Goal: Navigation & Orientation: Find specific page/section

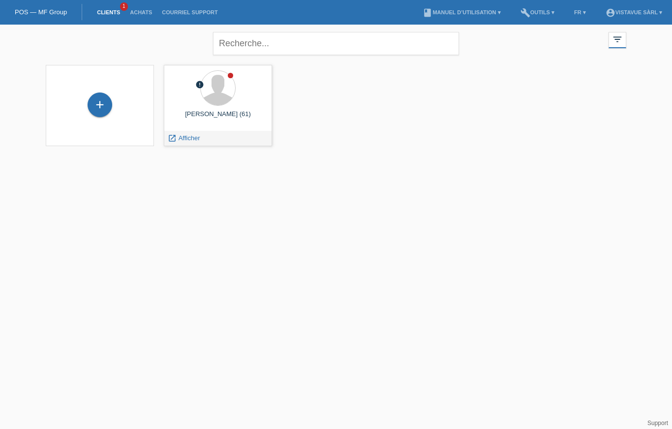
click at [223, 139] on div "launch Afficher" at bounding box center [217, 138] width 107 height 15
click at [217, 135] on div "launch Afficher" at bounding box center [217, 138] width 107 height 15
click at [207, 142] on div "launch Afficher" at bounding box center [217, 138] width 107 height 15
click at [212, 139] on div "launch Afficher" at bounding box center [217, 138] width 107 height 15
click at [183, 140] on span "Afficher" at bounding box center [190, 137] width 22 height 7
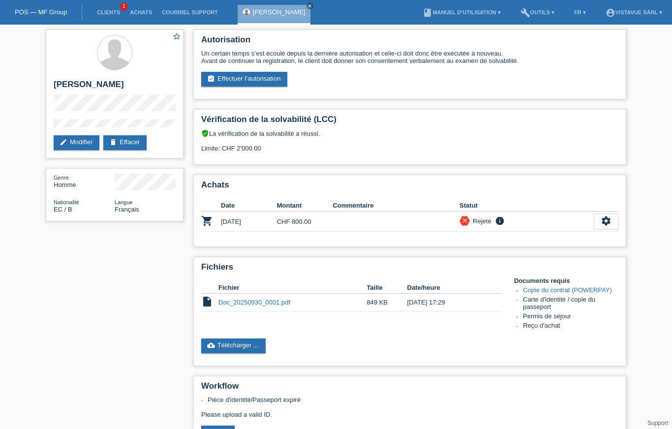
click at [111, 10] on link "Clients" at bounding box center [108, 12] width 33 height 6
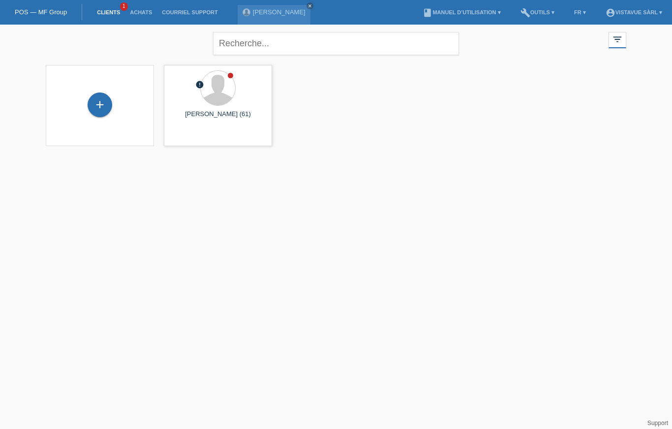
click at [142, 15] on link "Achats" at bounding box center [141, 12] width 32 height 6
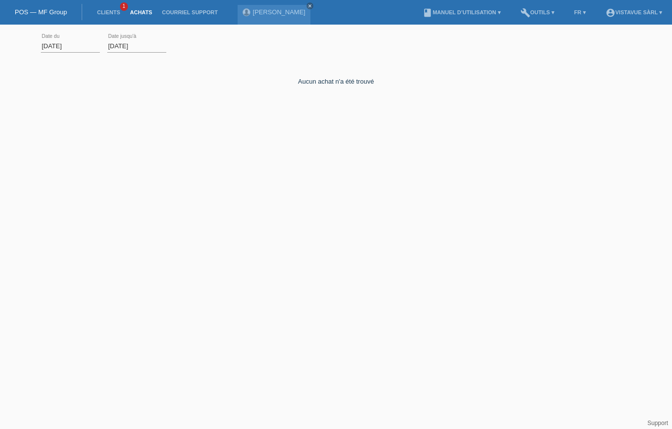
click at [41, 10] on link "POS — MF Group" at bounding box center [41, 11] width 52 height 7
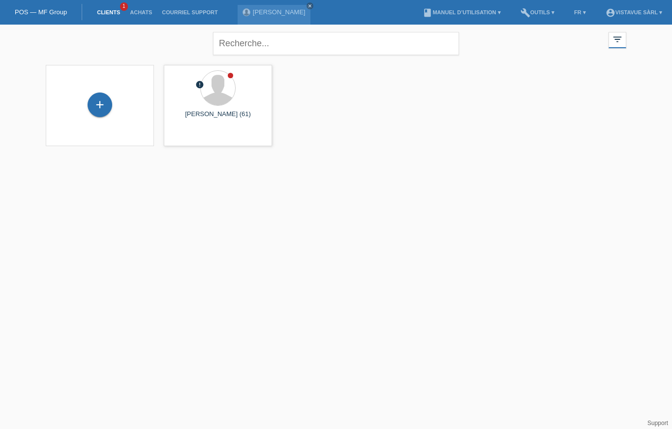
click at [616, 37] on icon "filter_list" at bounding box center [617, 39] width 11 height 11
click at [602, 28] on div "close filter_list view_module Afficher tous les clients star Afficher les clien…" at bounding box center [336, 42] width 590 height 35
click at [615, 41] on icon "filter_list" at bounding box center [617, 39] width 11 height 11
click at [625, 32] on div "filter_list" at bounding box center [617, 40] width 18 height 16
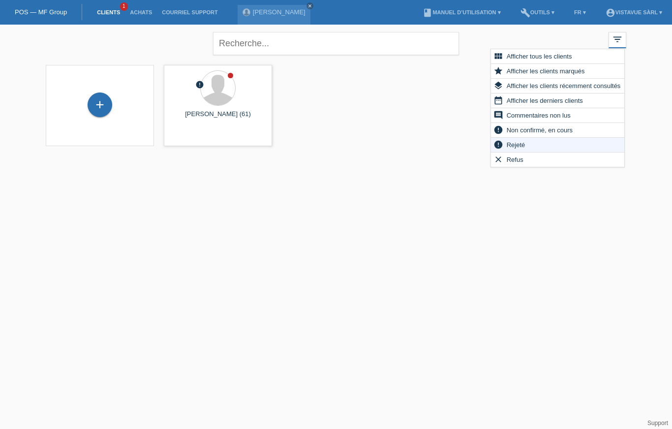
click at [601, 91] on span "Afficher les clients récemment consultés" at bounding box center [563, 86] width 117 height 12
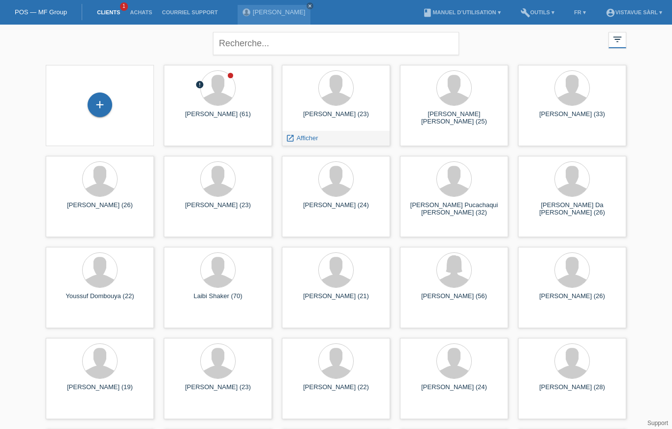
click at [289, 135] on icon "launch" at bounding box center [290, 138] width 9 height 9
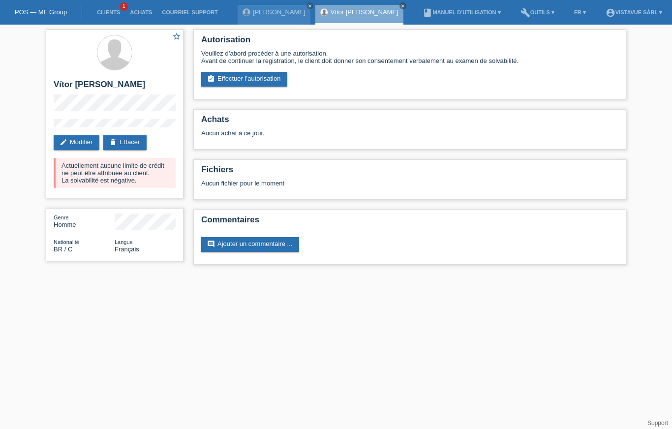
click at [36, 9] on link "POS — MF Group" at bounding box center [41, 11] width 52 height 7
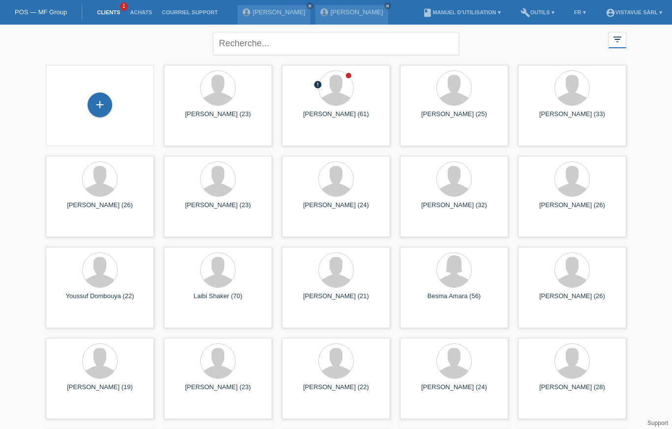
click at [612, 41] on icon "filter_list" at bounding box center [617, 39] width 11 height 11
click at [616, 42] on icon "filter_list" at bounding box center [617, 39] width 11 height 11
click at [616, 39] on icon "filter_list" at bounding box center [617, 39] width 11 height 11
